Goal: Find specific page/section: Find specific page/section

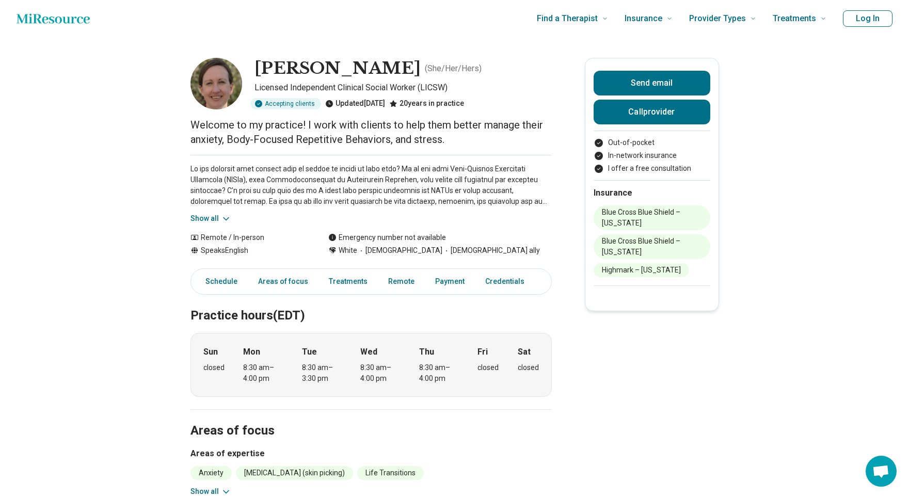
scroll to position [4, 0]
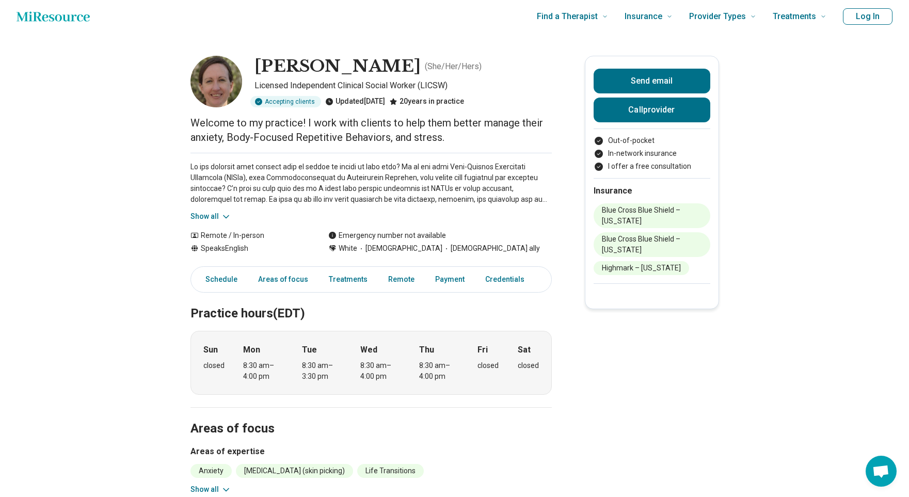
click at [470, 248] on span "[DEMOGRAPHIC_DATA] ally" at bounding box center [491, 248] width 98 height 11
click at [516, 239] on div "Emergency number not available" at bounding box center [440, 235] width 224 height 11
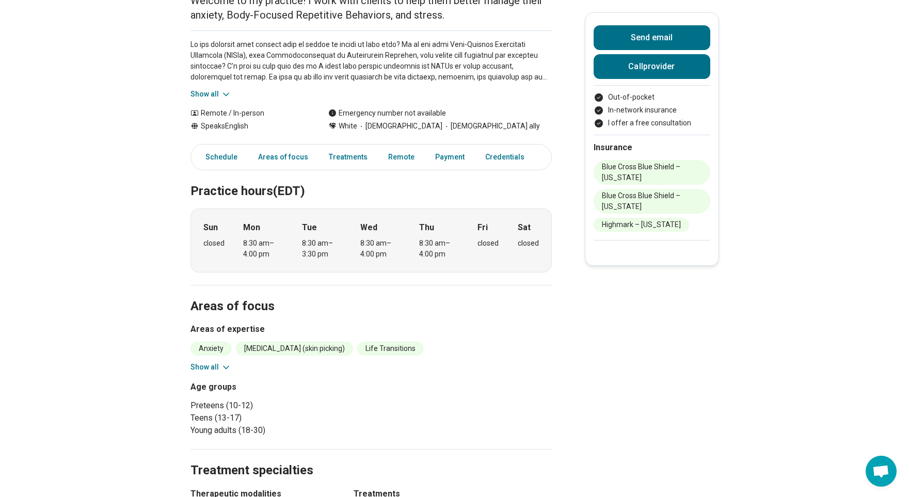
scroll to position [127, 0]
click at [224, 366] on icon at bounding box center [226, 367] width 10 height 10
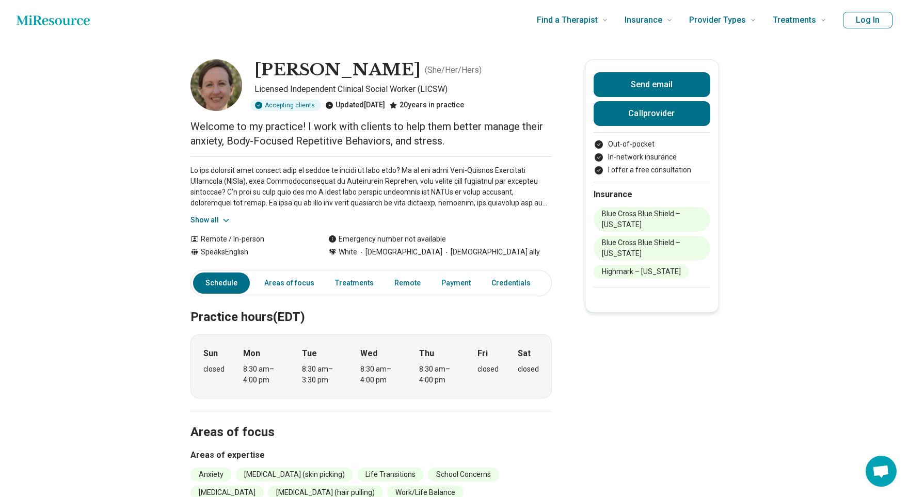
scroll to position [0, 0]
